Goal: Task Accomplishment & Management: Manage account settings

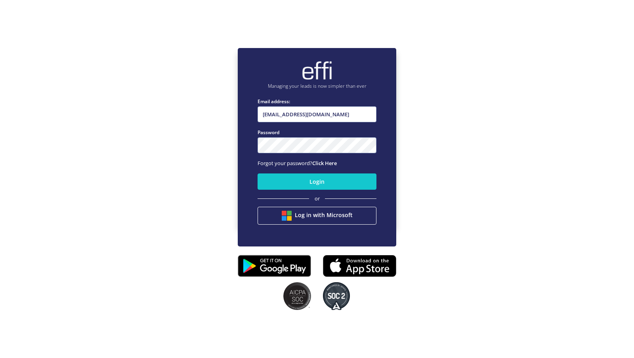
click at [323, 114] on input "[EMAIL_ADDRESS][DOMAIN_NAME]" at bounding box center [317, 114] width 119 height 16
type input "[EMAIL_ADDRESS][DOMAIN_NAME]"
click at [292, 187] on button "Login" at bounding box center [317, 181] width 119 height 16
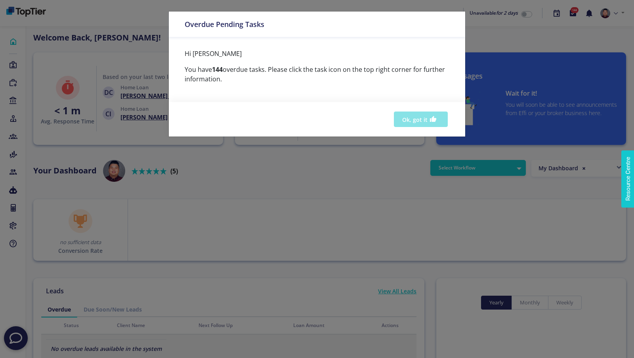
click at [410, 119] on button "Ok, got it" at bounding box center [421, 118] width 54 height 15
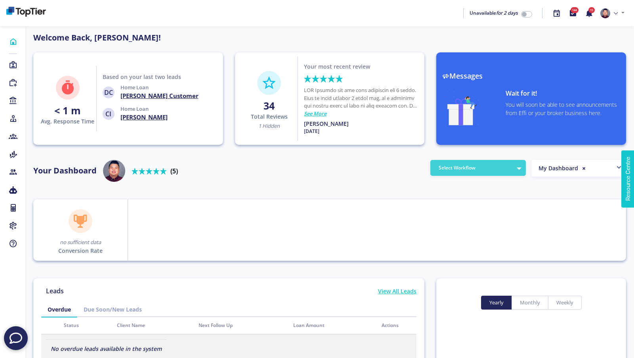
click at [518, 169] on button "Select Workflow" at bounding box center [478, 168] width 96 height 16
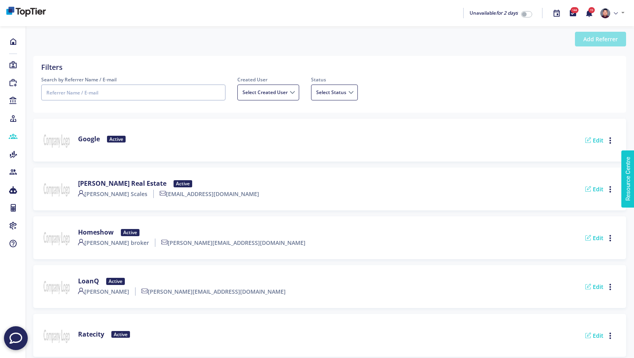
click at [599, 35] on button "Add Referrer" at bounding box center [600, 39] width 51 height 15
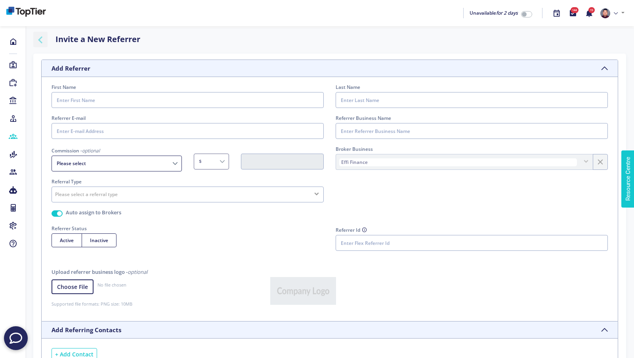
click at [35, 38] on icon "button" at bounding box center [40, 39] width 14 height 10
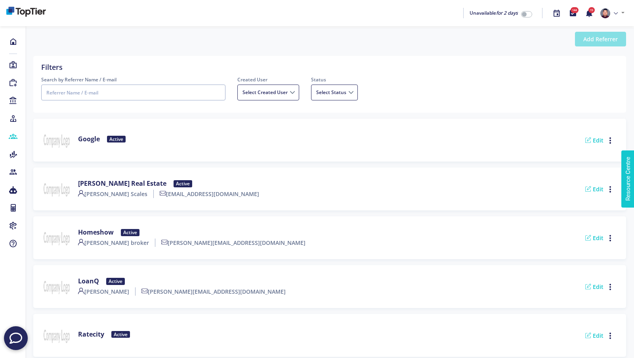
click at [587, 36] on button "Add Referrer" at bounding box center [600, 39] width 51 height 15
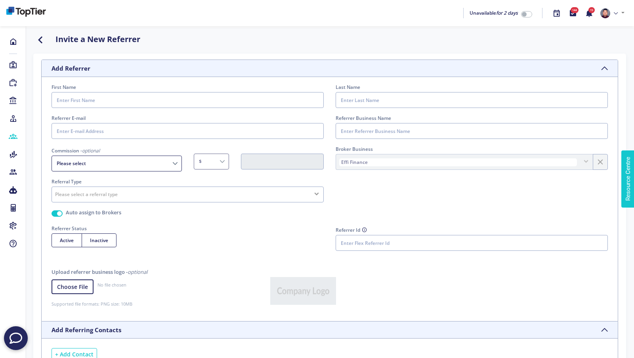
click at [137, 163] on select "Please select Cost per Lead Cost per Settled Upfront Commission Upfront and Tra…" at bounding box center [117, 163] width 130 height 16
select select "CostPerSettled"
click at [52, 155] on select "Please select Cost per Lead Cost per Settled Upfront Commission Upfront and Tra…" at bounding box center [117, 163] width 130 height 16
click at [206, 160] on select "$ %" at bounding box center [211, 161] width 35 height 16
click at [124, 163] on select "Please select Cost per Lead Cost per Settled Upfront Commission Upfront and Tra…" at bounding box center [117, 163] width 130 height 16
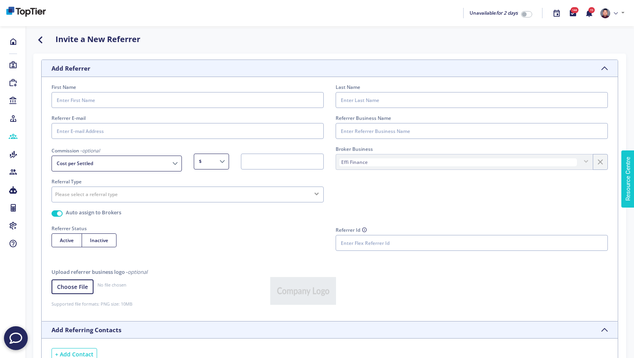
select select
click at [52, 155] on select "Please select Cost per Lead Cost per Settled Upfront Commission Upfront and Tra…" at bounding box center [117, 163] width 130 height 16
click at [42, 40] on icon "button" at bounding box center [40, 39] width 14 height 10
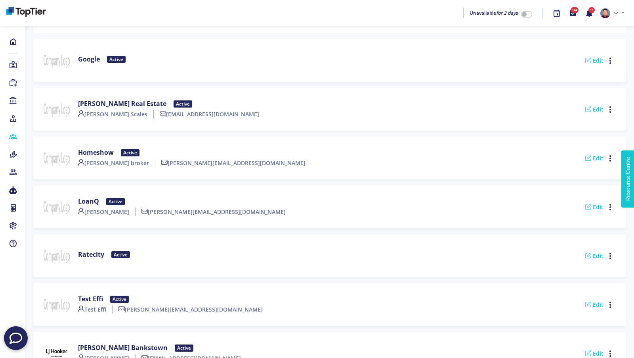
scroll to position [297, 0]
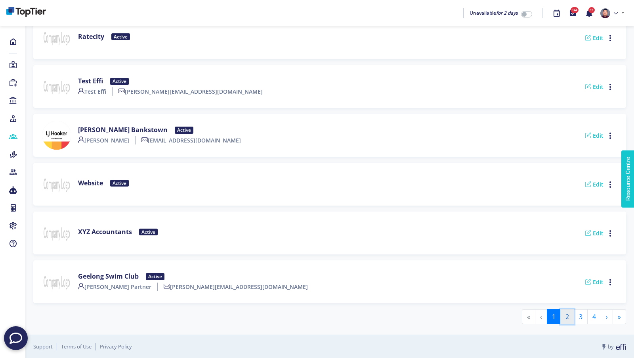
click at [570, 314] on button "2" at bounding box center [567, 316] width 14 height 15
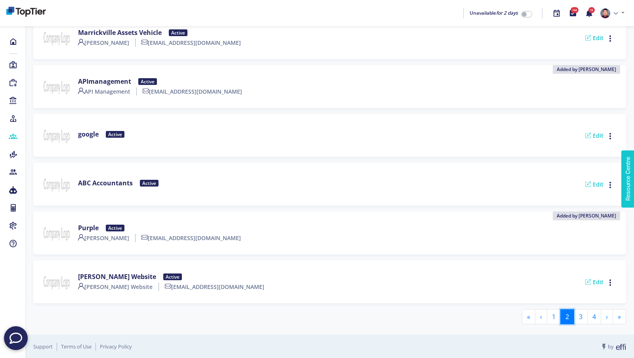
scroll to position [0, 0]
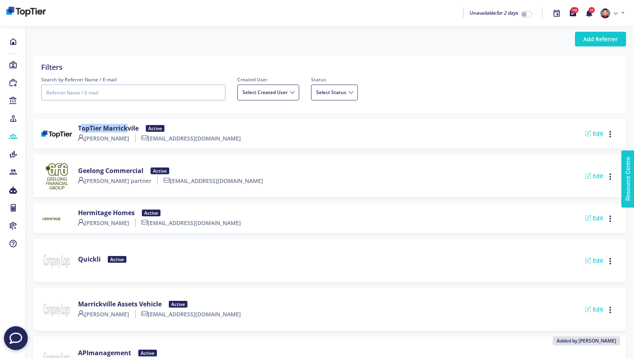
drag, startPoint x: 78, startPoint y: 127, endPoint x: 125, endPoint y: 127, distance: 47.6
click at [125, 127] on label "TopTier Marrickvile" at bounding box center [111, 128] width 67 height 8
click at [601, 134] on link "Edit" at bounding box center [594, 134] width 18 height 8
select select
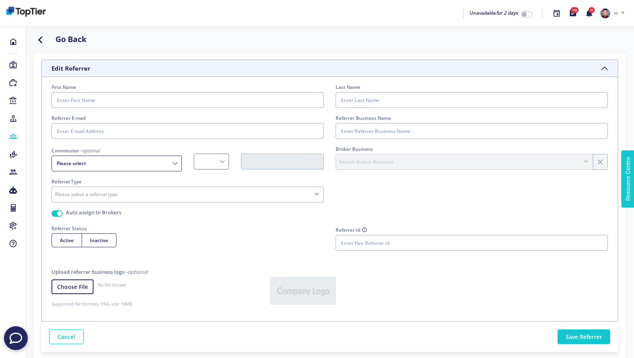
type input "Andy"
type input "Tran"
type input "angeltran85@hotmail.com"
type input "TopTier Marrickvile"
select select "CostPerLead"
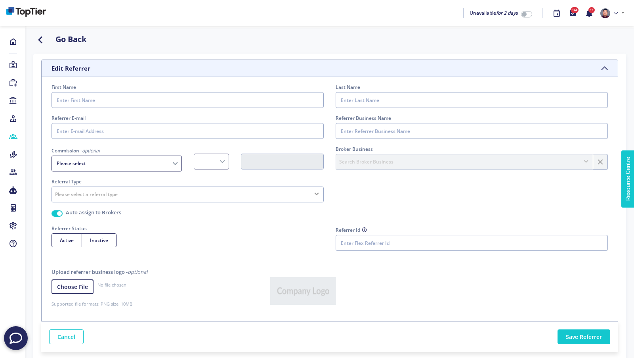
type input "20.00"
radio input "true"
select select "ReferrerLogo"
type input "ChO7pYOtlcCPZdHwKJLUO4aAMGpeWPDmWKmpK6VpAoVYW2LFh4MuKn2GGBeQK8n4qZZ08RCLUDm2zO3…"
type input "https://assets.effi.com.au/Channels/39579375-392c-4c8f-a2cc-d6ec109744bc/Privac…"
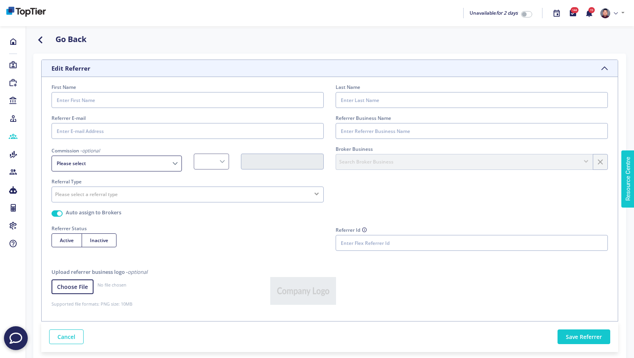
type input "https://assets.effi.com.au/Channels/39579375-392c-4c8f-a2cc-d6ec109744bc/Terms/…"
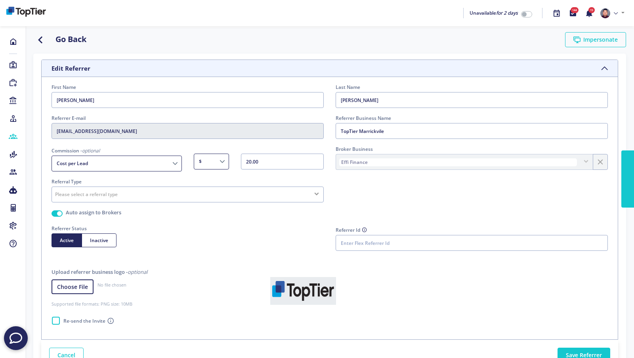
select select "CostPerLead"
select select "ReferrerLogo"
click at [14, 168] on icon at bounding box center [13, 172] width 9 height 8
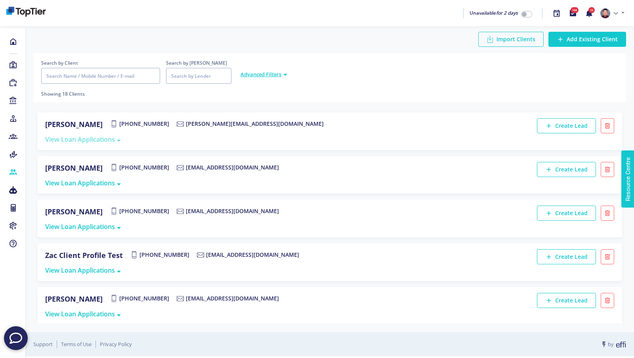
click at [105, 140] on span "View Loan Applications" at bounding box center [83, 139] width 76 height 9
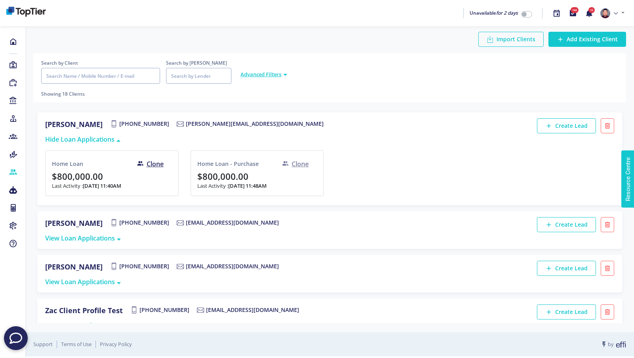
click at [300, 163] on div "Clone" at bounding box center [295, 164] width 27 height 10
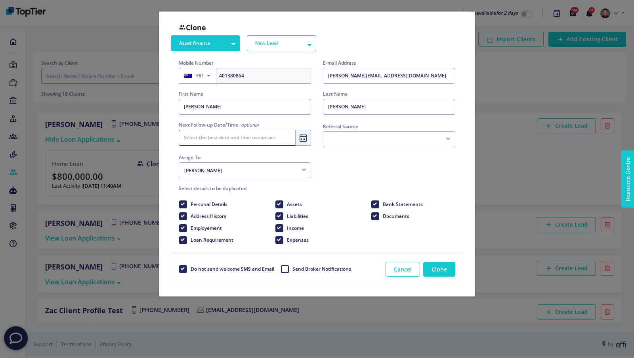
click at [382, 206] on label "Bank Statements" at bounding box center [402, 204] width 41 height 12
click at [376, 206] on input "Bank Statements" at bounding box center [374, 202] width 6 height 8
checkbox input "false"
click at [382, 216] on label "Documents" at bounding box center [395, 216] width 27 height 12
click at [375, 216] on input "Documents" at bounding box center [374, 214] width 6 height 8
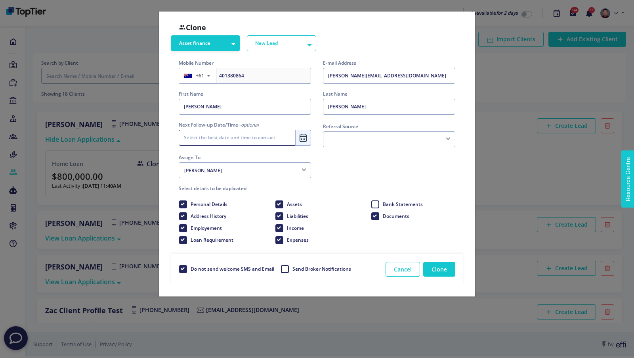
checkbox input "false"
click at [190, 269] on label "Do not send welcome SMS and Email" at bounding box center [232, 269] width 84 height 12
click at [184, 269] on input "Do not send welcome SMS and Email" at bounding box center [182, 267] width 6 height 8
checkbox input "false"
click at [292, 270] on label "Send Broker Notifications" at bounding box center [321, 269] width 59 height 12
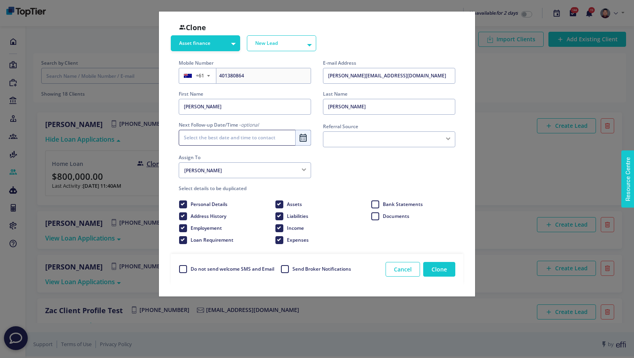
click at [283, 270] on input "Send Broker Notifications" at bounding box center [284, 267] width 6 height 8
checkbox input "true"
drag, startPoint x: 297, startPoint y: 269, endPoint x: 389, endPoint y: 270, distance: 92.4
click at [389, 270] on div "Do not send welcome SMS and Email Send Broker Notifications Cancel Clone" at bounding box center [317, 269] width 293 height 31
click at [230, 41] on button "Asset finance" at bounding box center [205, 43] width 69 height 16
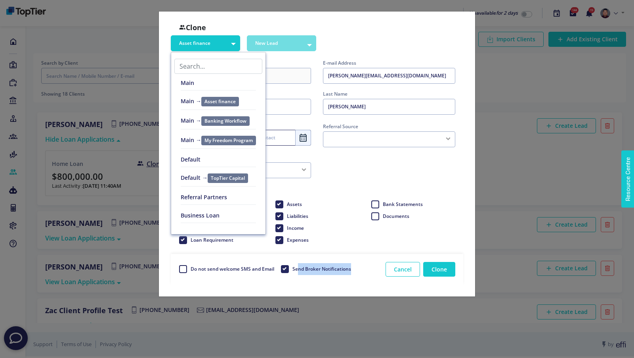
click at [285, 38] on button "New Lead" at bounding box center [281, 43] width 69 height 16
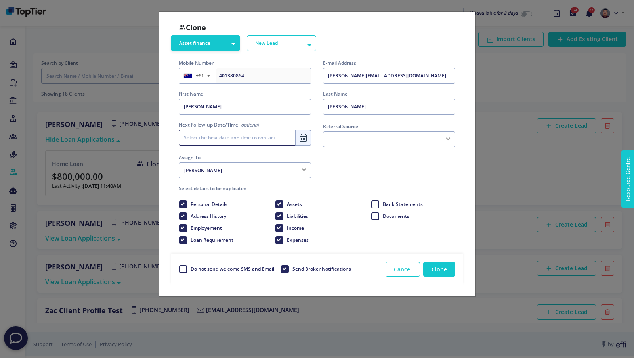
click at [389, 38] on div "Asset finance Main Main → Asset finance Main → Banking Workflow Main → My Freed…" at bounding box center [317, 43] width 293 height 16
click at [408, 266] on button "Cancel" at bounding box center [403, 269] width 34 height 15
